Goal: Task Accomplishment & Management: Manage account settings

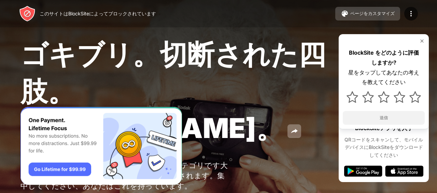
click at [393, 15] on font "ページをカスタマイズ" at bounding box center [372, 13] width 44 height 5
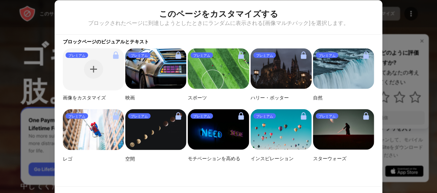
click at [395, 24] on div at bounding box center [218, 96] width 437 height 193
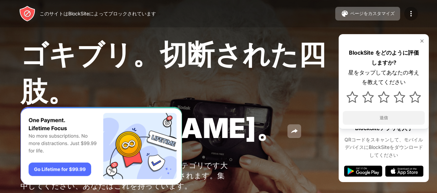
click at [413, 12] on img at bounding box center [411, 14] width 8 height 8
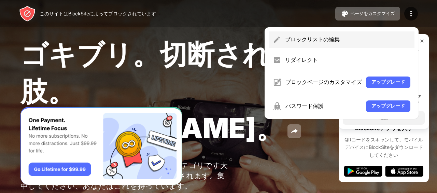
click at [330, 37] on font "ブロックリストの編集" at bounding box center [312, 39] width 55 height 7
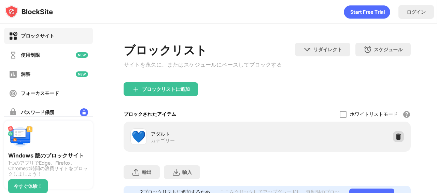
click at [398, 138] on img at bounding box center [398, 136] width 7 height 7
